Goal: Use online tool/utility

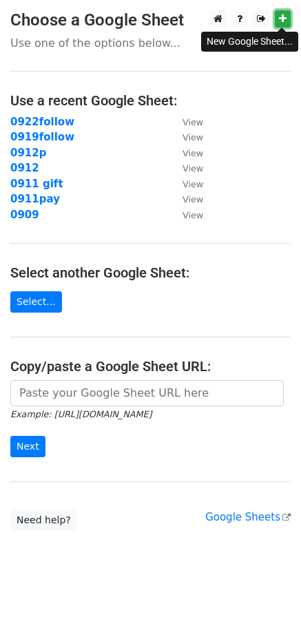
click at [280, 23] on icon at bounding box center [283, 19] width 8 height 10
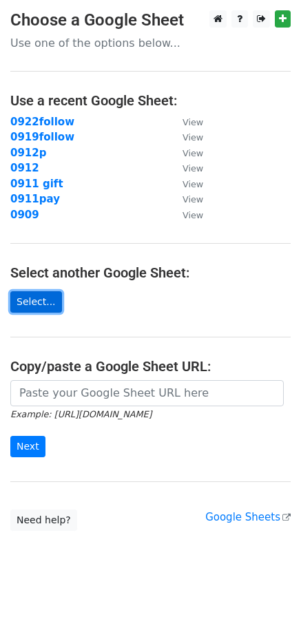
click at [40, 308] on link "Select..." at bounding box center [36, 301] width 52 height 21
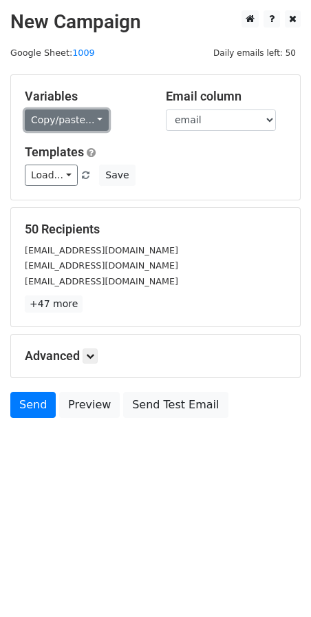
click at [72, 120] on link "Copy/paste..." at bounding box center [67, 119] width 84 height 21
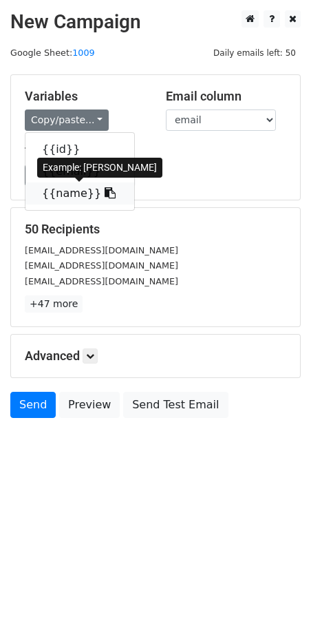
click at [57, 195] on link "{{name}}" at bounding box center [79, 193] width 109 height 22
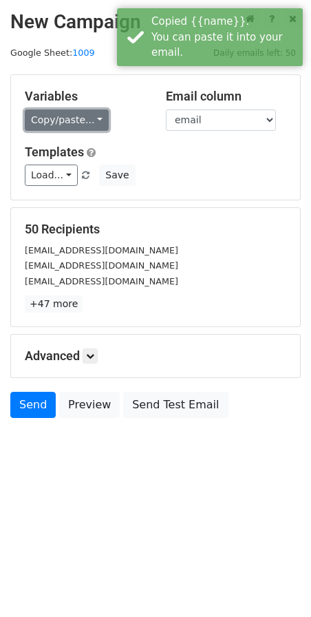
click at [87, 125] on link "Copy/paste..." at bounding box center [67, 119] width 84 height 21
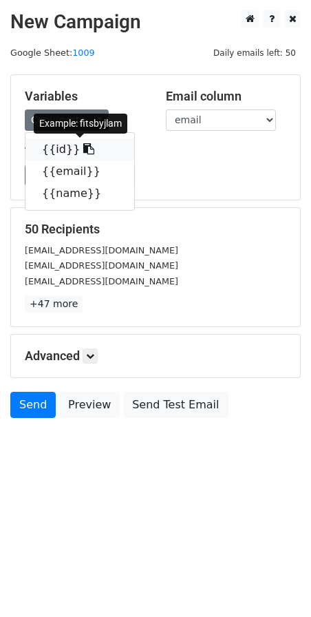
click at [52, 154] on link "{{id}}" at bounding box center [79, 149] width 109 height 22
